Goal: Go to known website: Access a specific website the user already knows

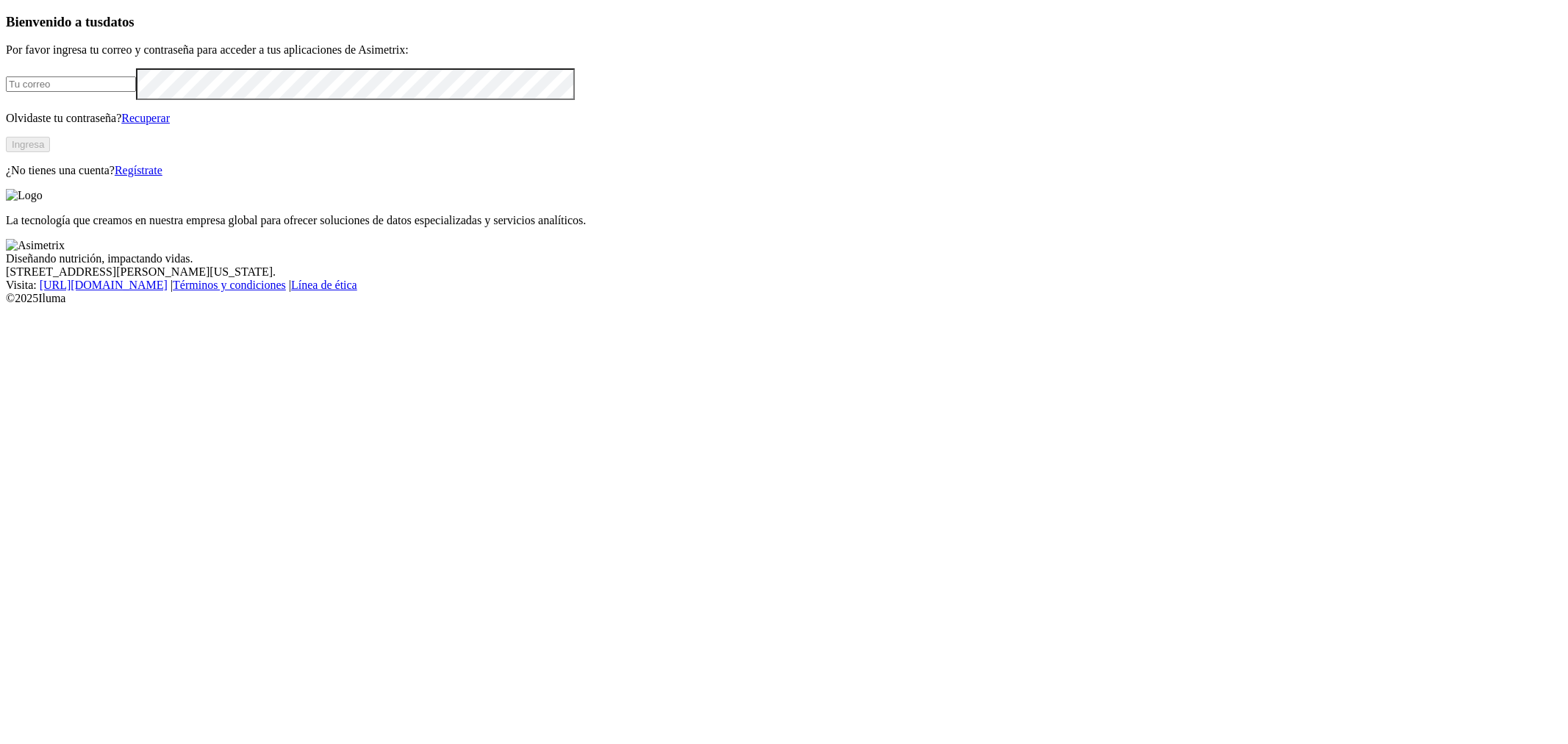
type input "[PERSON_NAME][EMAIL_ADDRESS][PERSON_NAME][DOMAIN_NAME]"
click at [379, 177] on div "Bienvenido a tus datos Por favor ingresa tu correo y contraseña para acceder a …" at bounding box center [784, 96] width 1556 height 163
click at [50, 152] on button "Ingresa" at bounding box center [28, 143] width 44 height 15
